Goal: Information Seeking & Learning: Learn about a topic

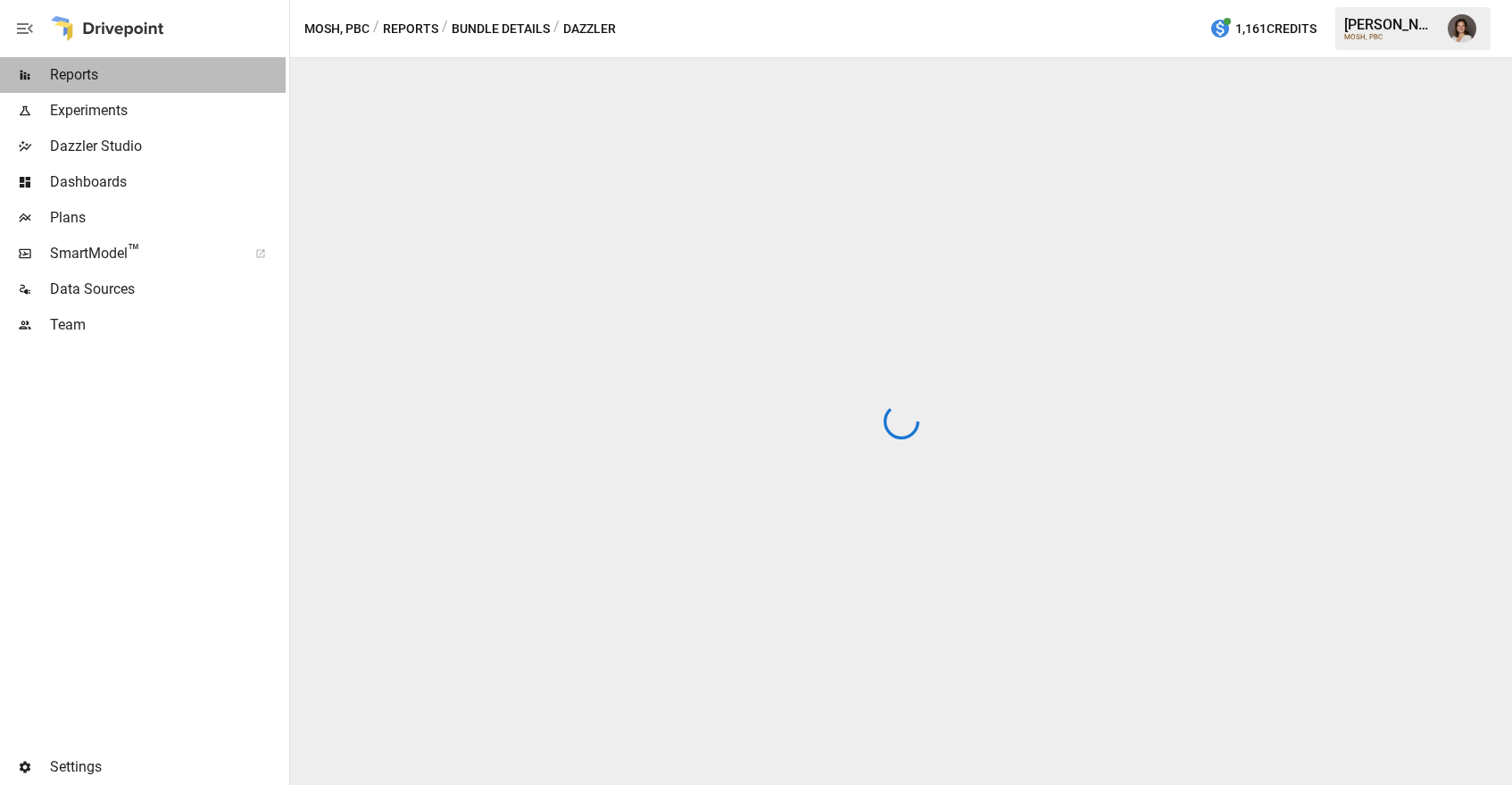
drag, startPoint x: 113, startPoint y: 73, endPoint x: 169, endPoint y: 111, distance: 67.7
click at [114, 73] on span "Reports" at bounding box center [167, 75] width 236 height 22
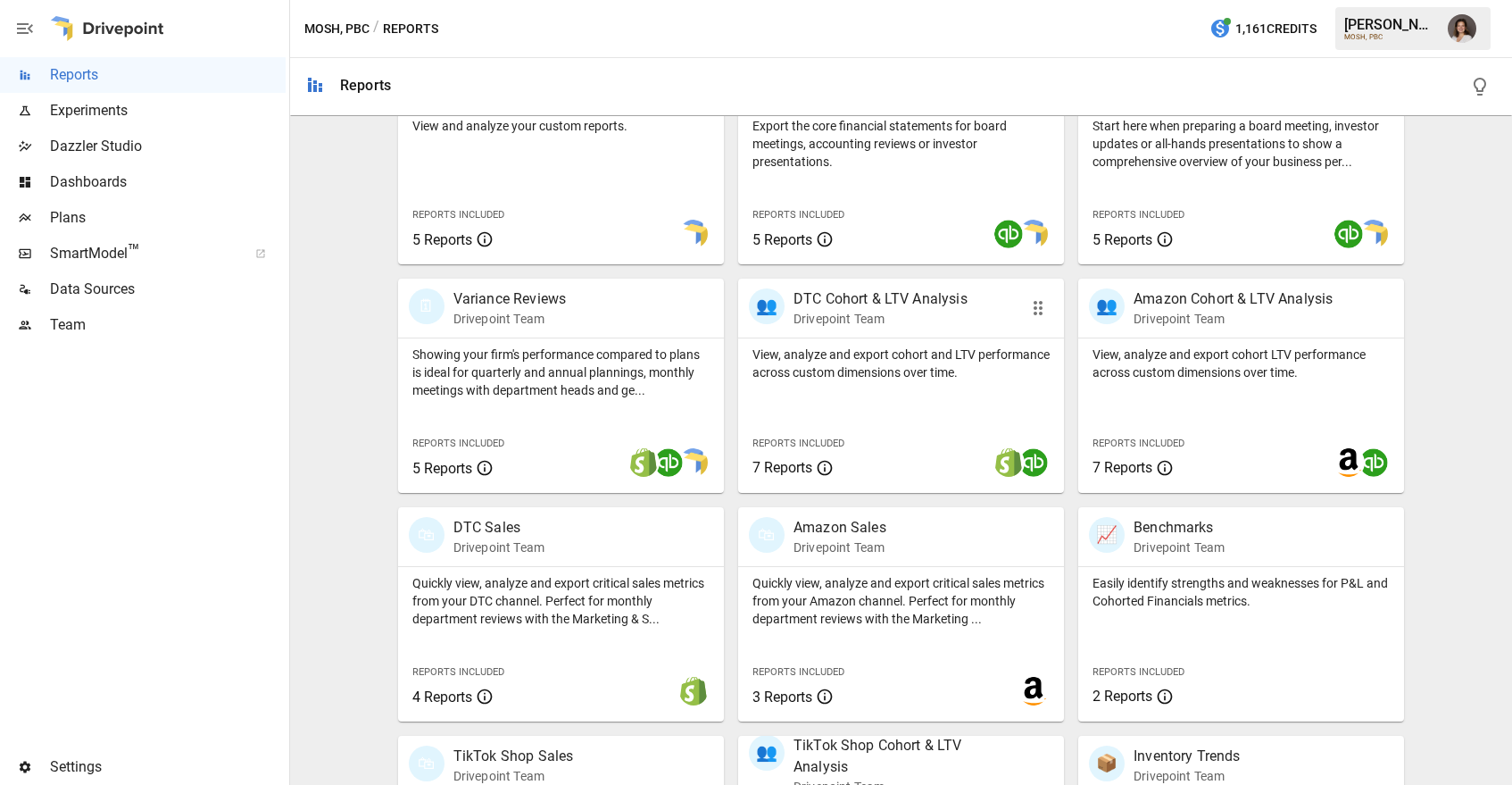
scroll to position [599, 0]
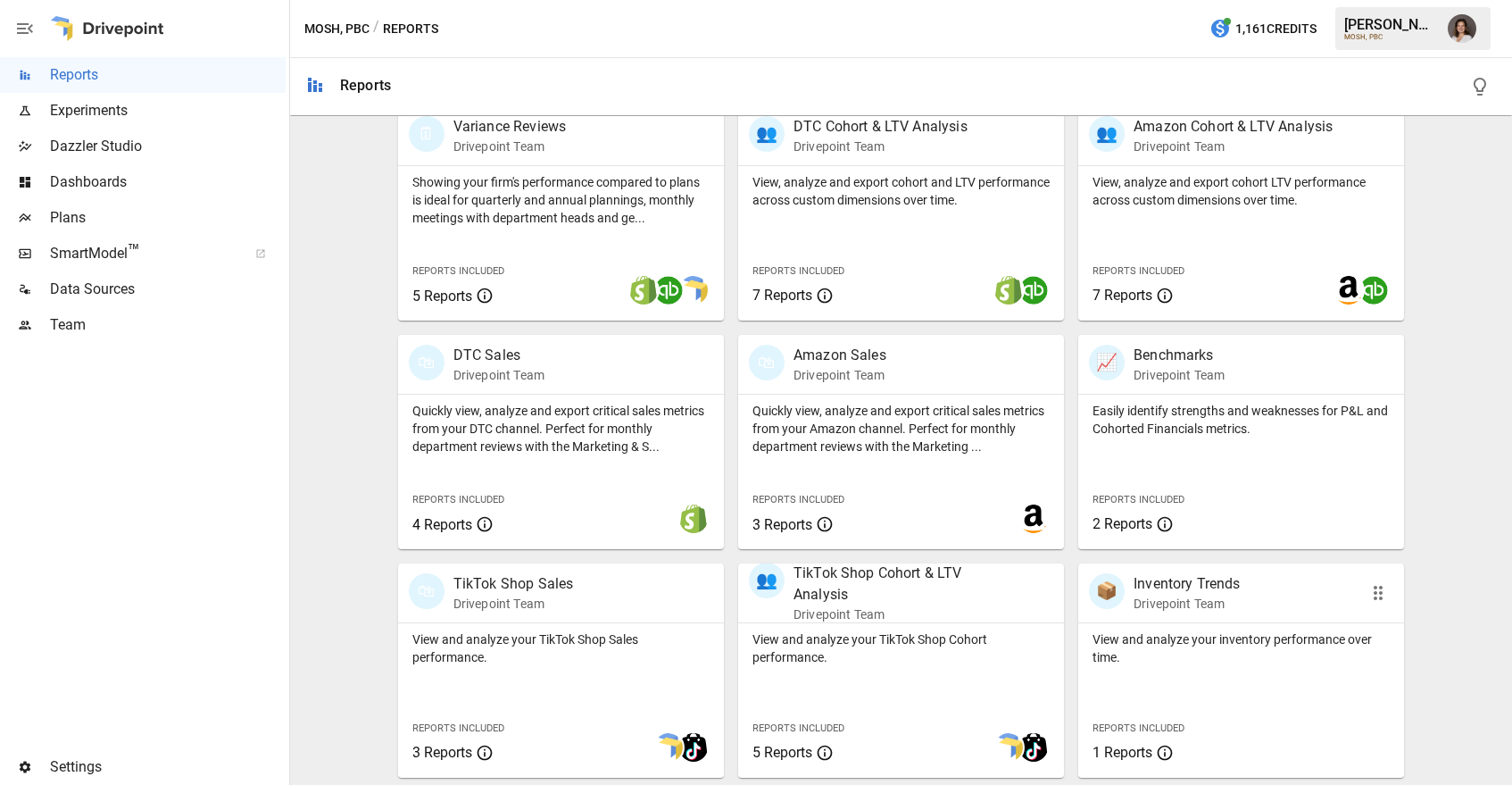
click at [1233, 684] on div "View and analyze your inventory performance over time. Reports Included 1 Repor…" at bounding box center [1241, 700] width 326 height 154
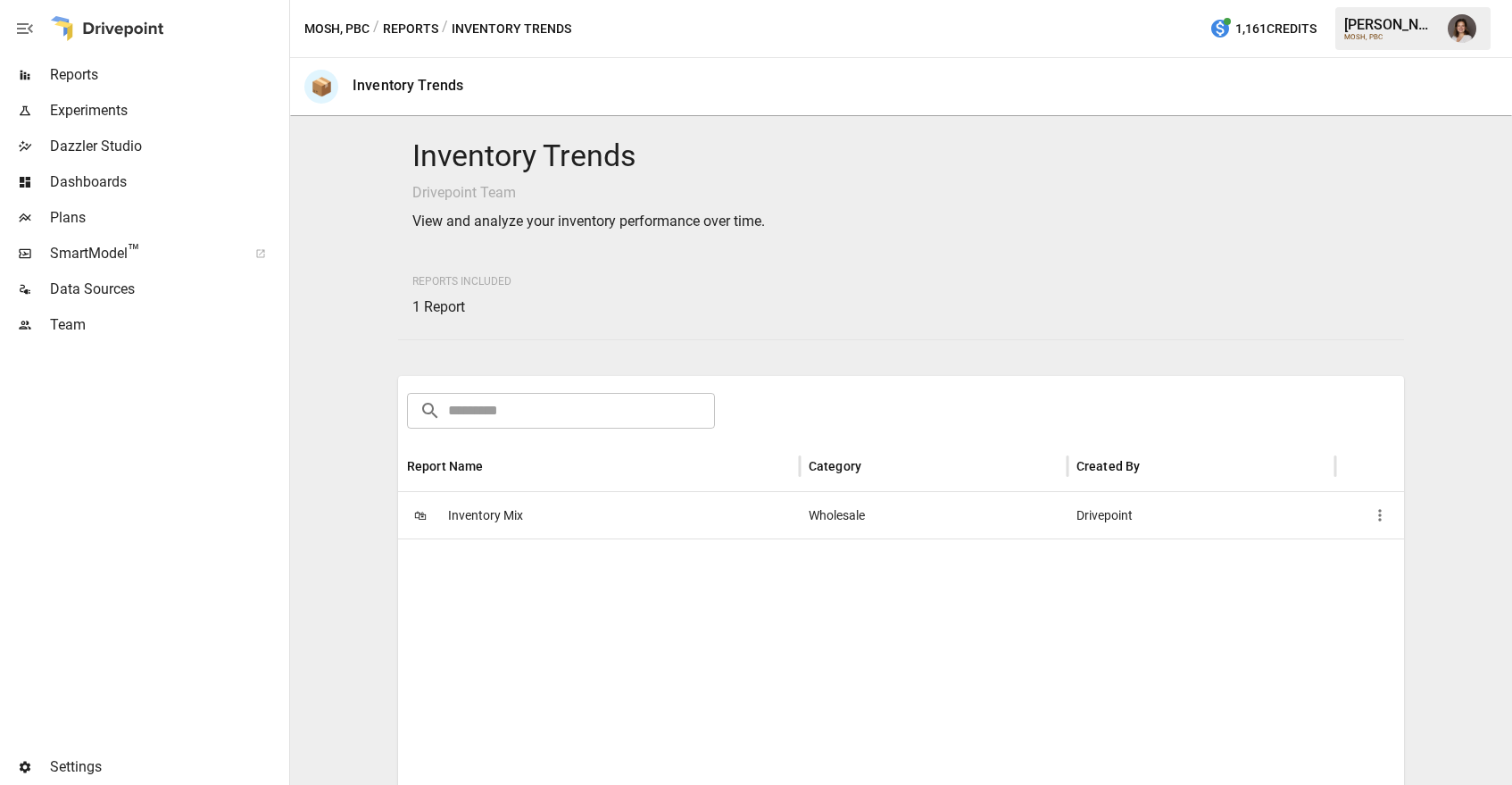
click at [497, 535] on span "Inventory Mix" at bounding box center [485, 515] width 75 height 45
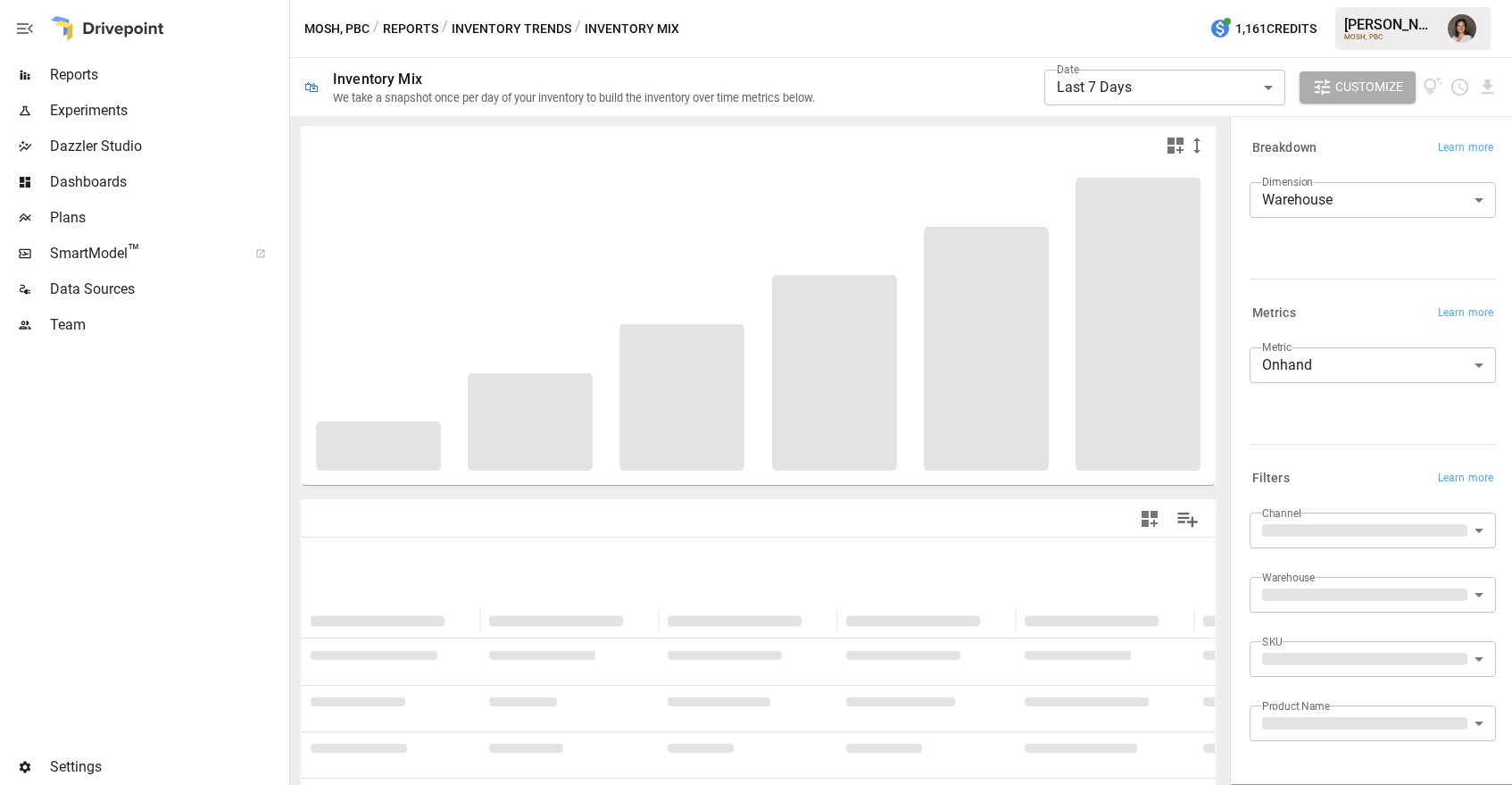
click at [500, 28] on button "Inventory Trends" at bounding box center [511, 29] width 119 height 23
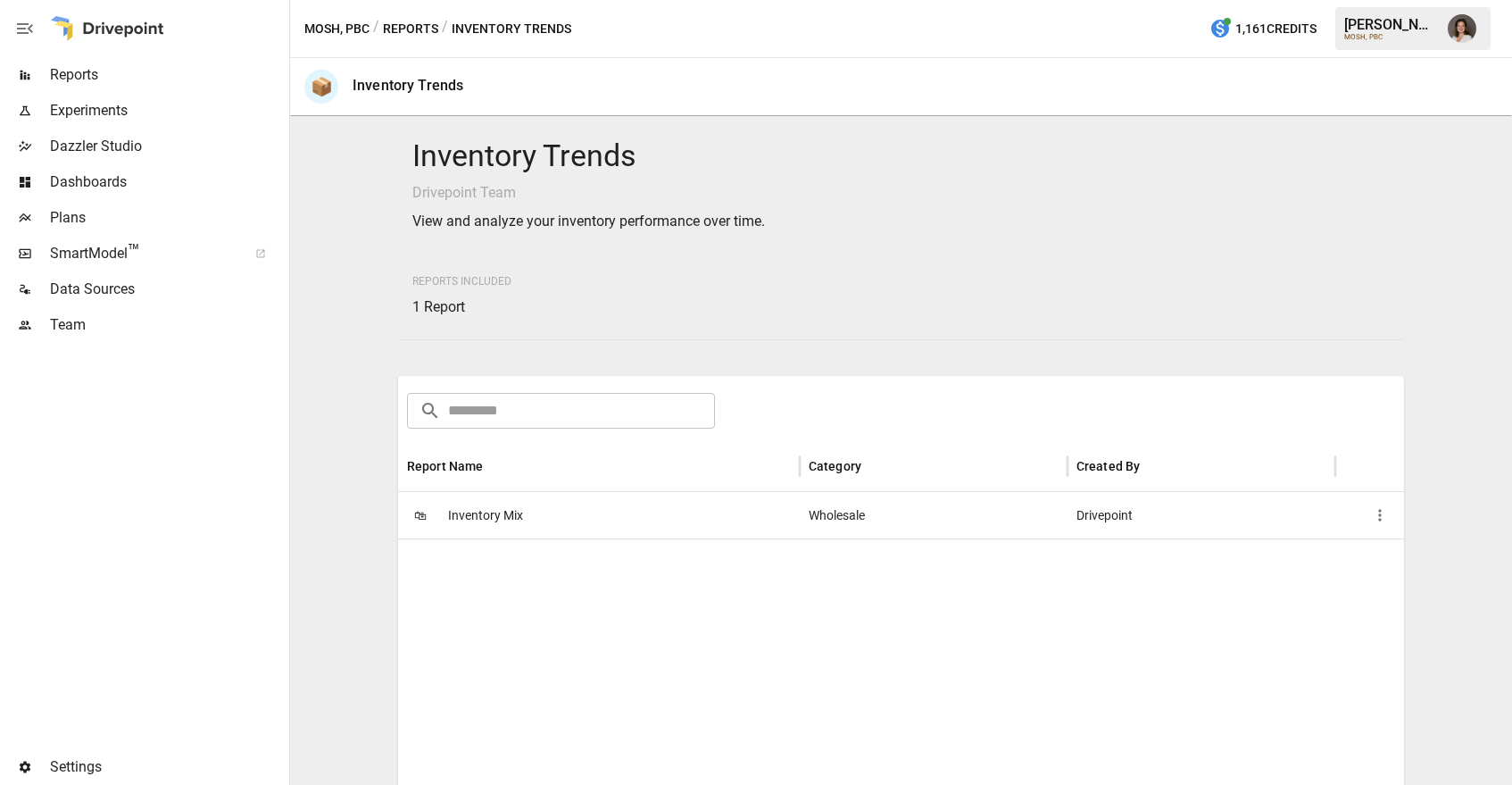
click at [406, 23] on button "Reports" at bounding box center [410, 29] width 55 height 23
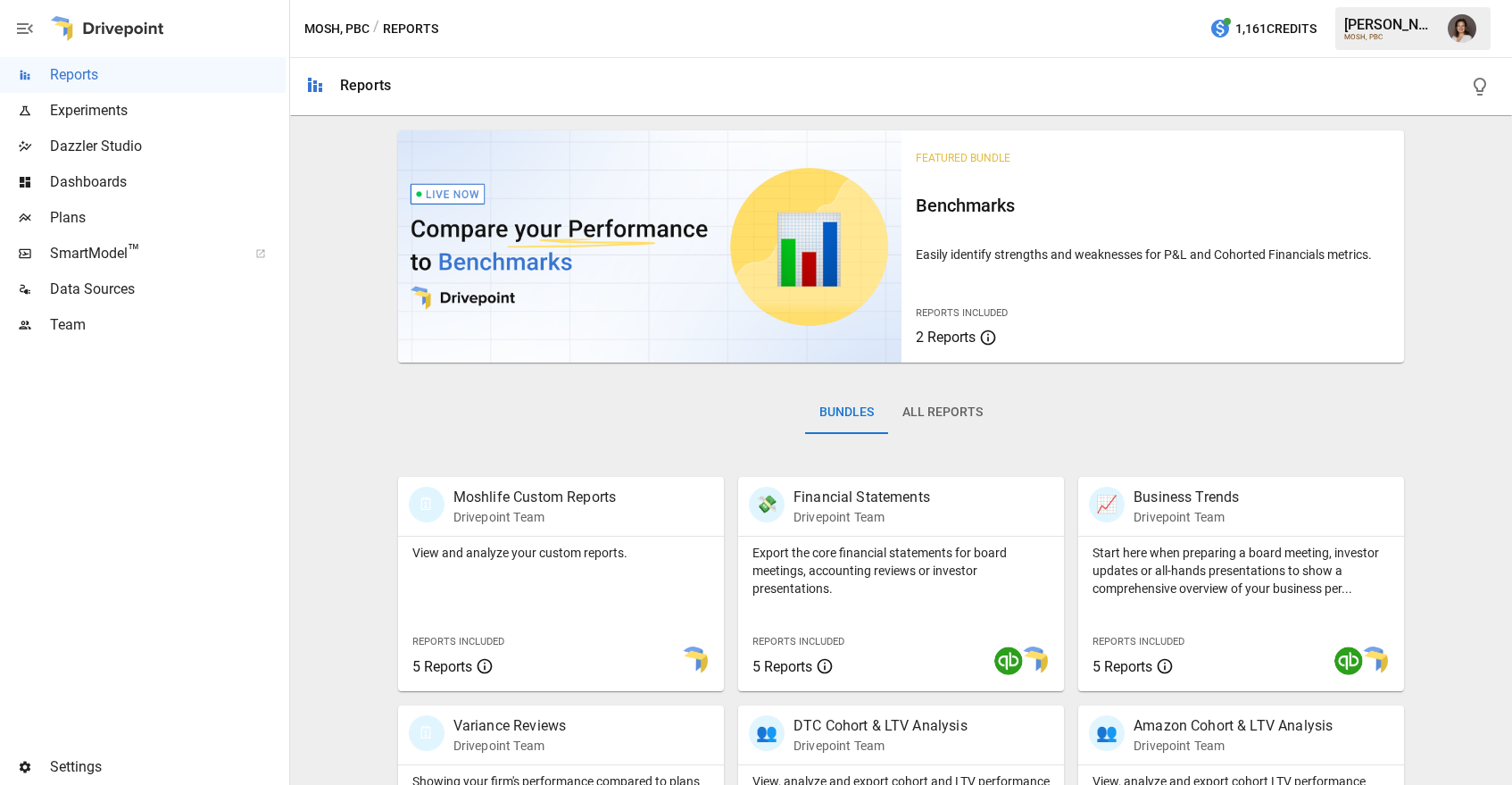
click at [934, 412] on button "All Reports" at bounding box center [942, 412] width 109 height 42
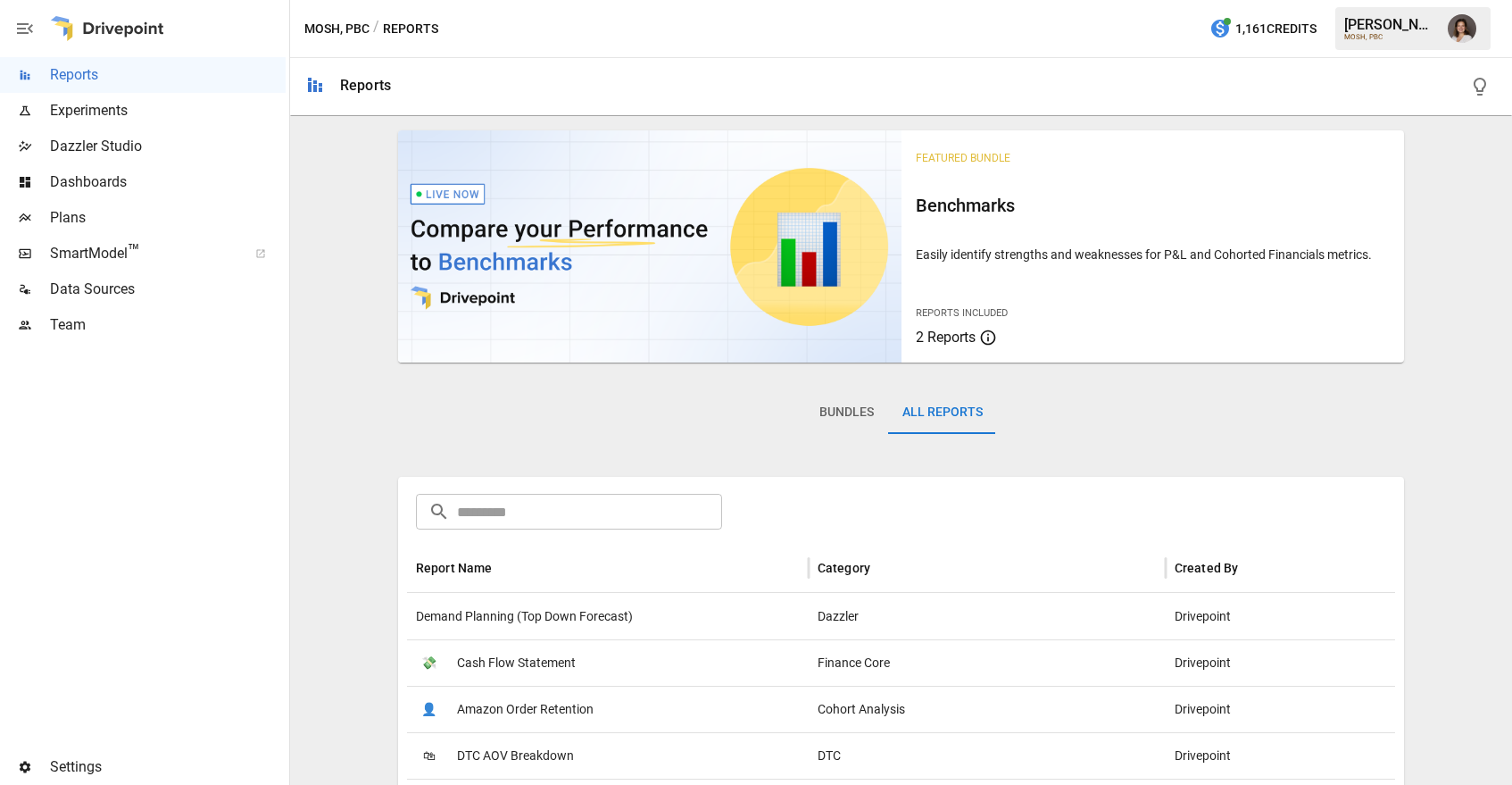
click at [135, 140] on span "Dazzler Studio" at bounding box center [167, 146] width 236 height 22
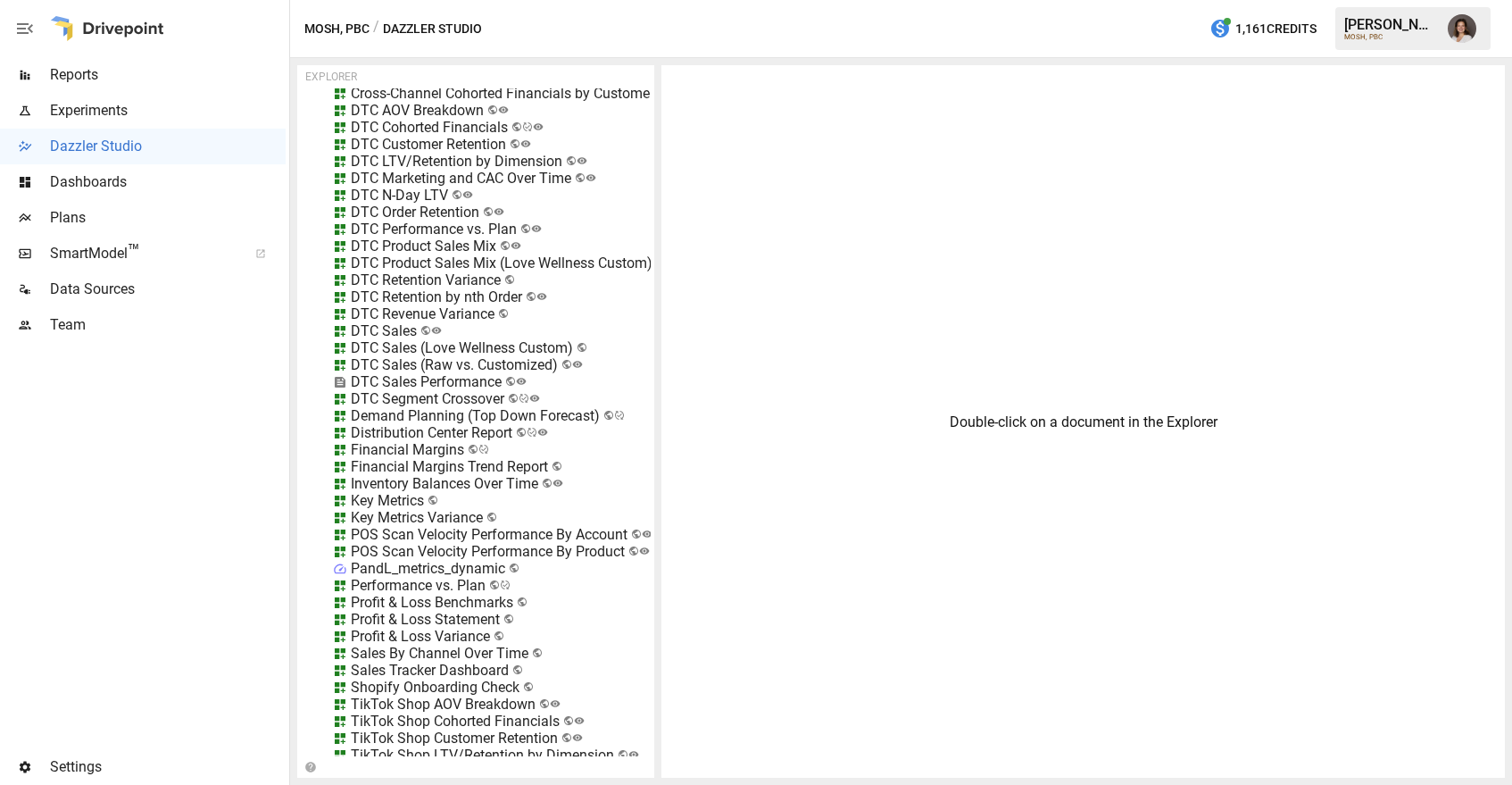
scroll to position [19745, 0]
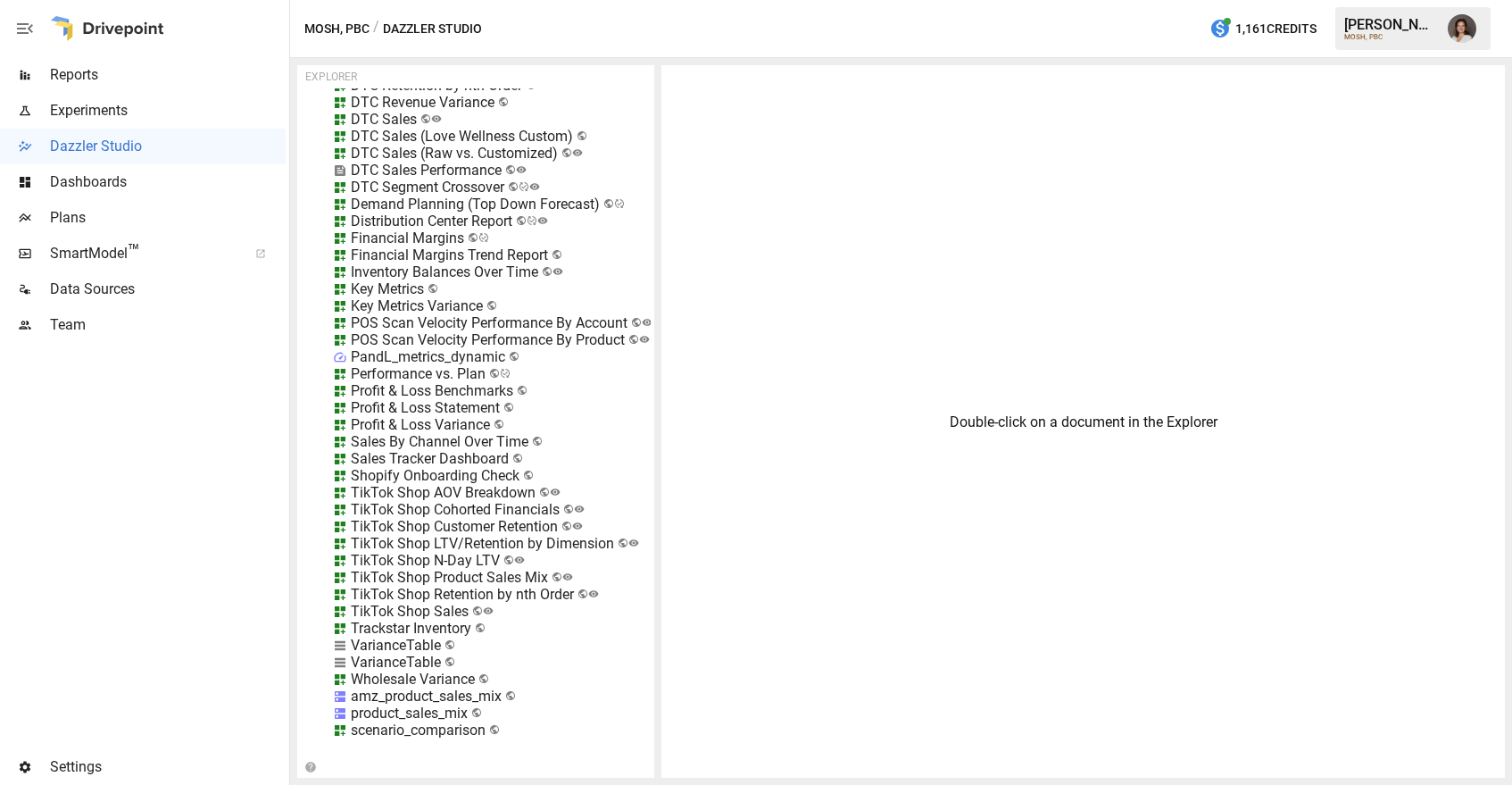
click at [438, 201] on div "Demand Planning (Top Down Forecast)" at bounding box center [475, 203] width 249 height 17
click at [545, 202] on div "Demand Planning (Top Down Forecast)" at bounding box center [475, 203] width 249 height 17
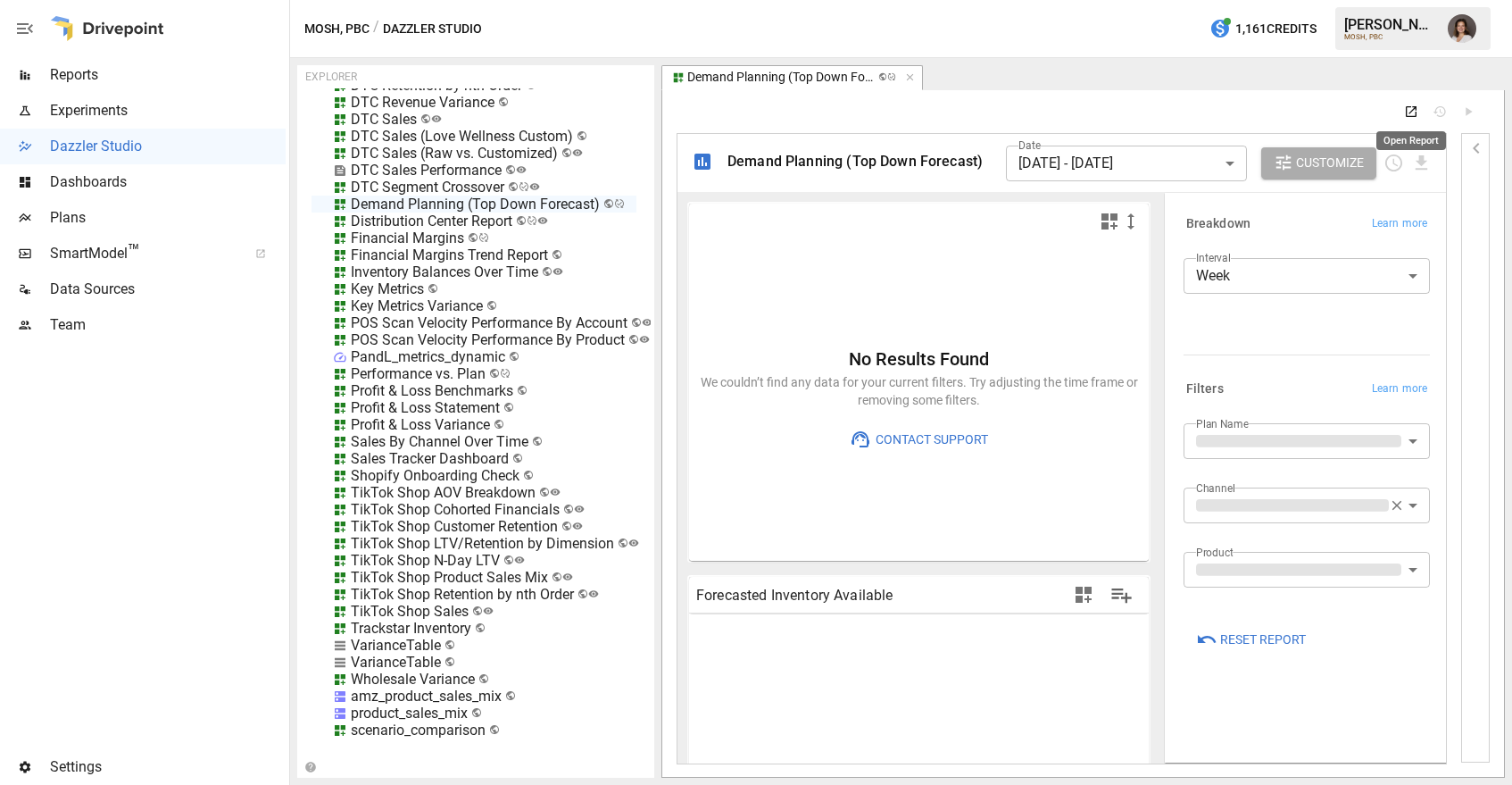
click at [1413, 111] on icon "Open Report" at bounding box center [1411, 112] width 14 height 14
